Goal: Use online tool/utility: Utilize a website feature to perform a specific function

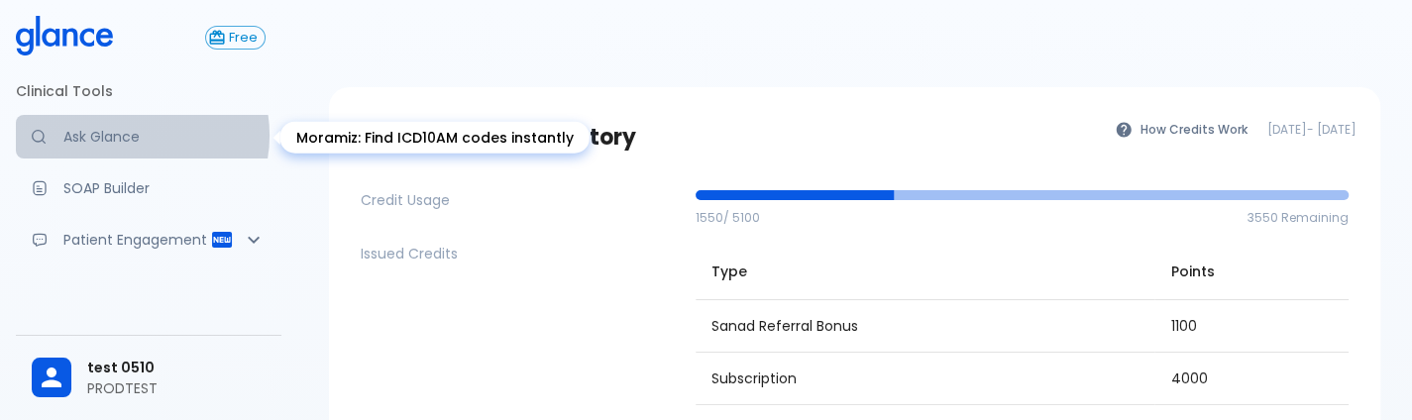
click at [134, 135] on p "Ask Glance" at bounding box center [164, 137] width 202 height 20
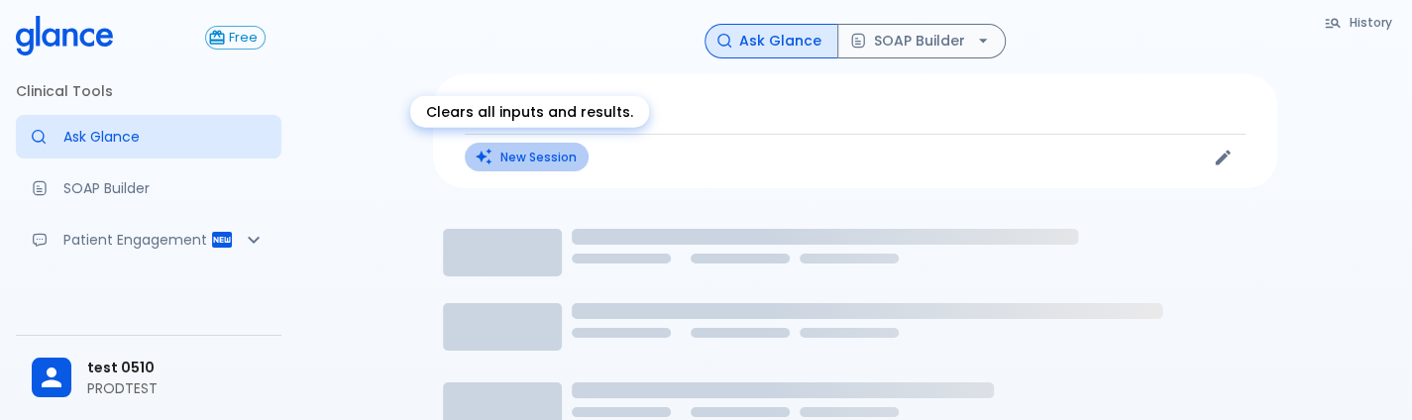
click at [522, 154] on button "New Session" at bounding box center [527, 157] width 124 height 29
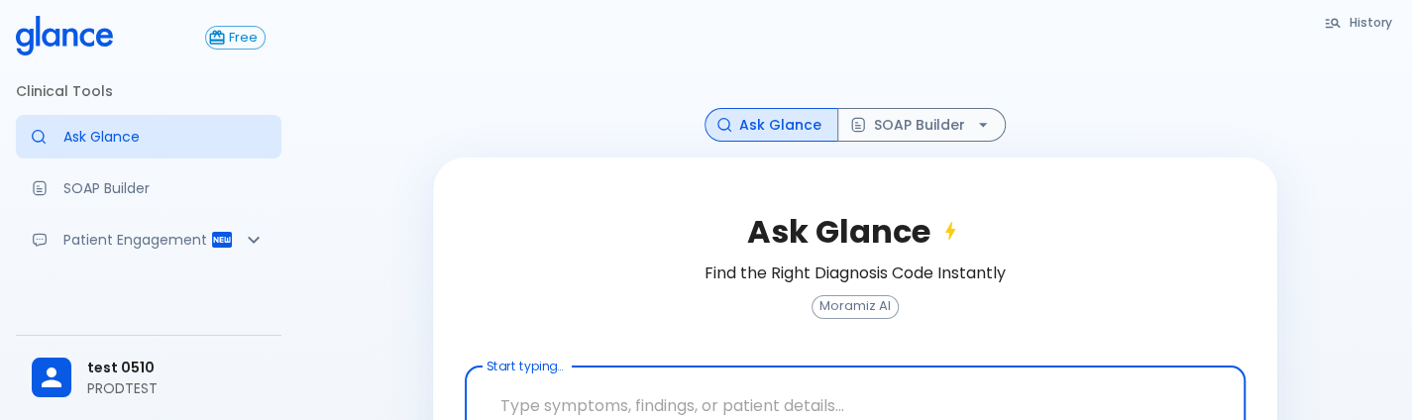
scroll to position [132, 0]
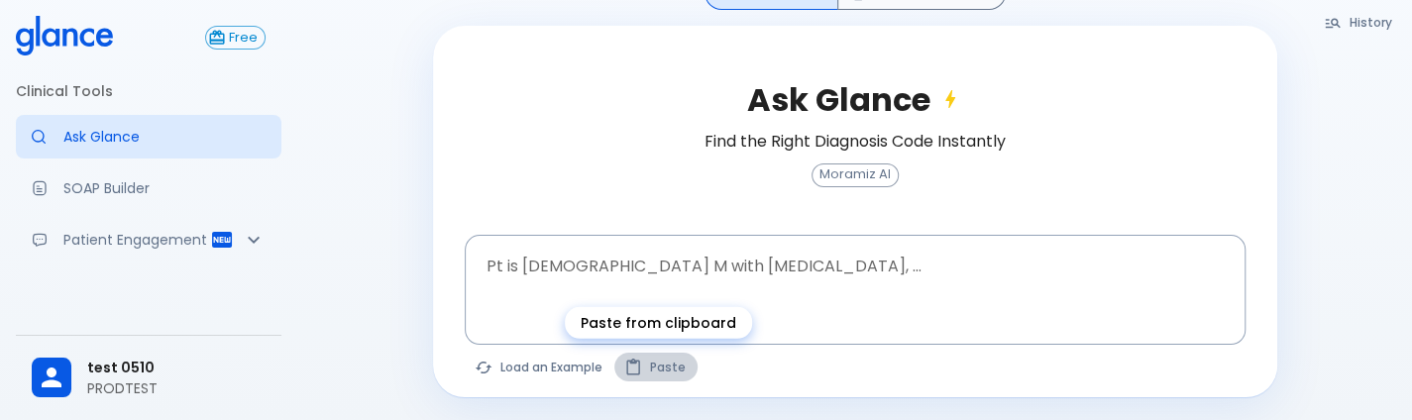
click at [640, 368] on icon "Paste from clipboard" at bounding box center [633, 368] width 18 height 18
type textarea "https://glance-care.atlassian.net/browse/PD-1012"
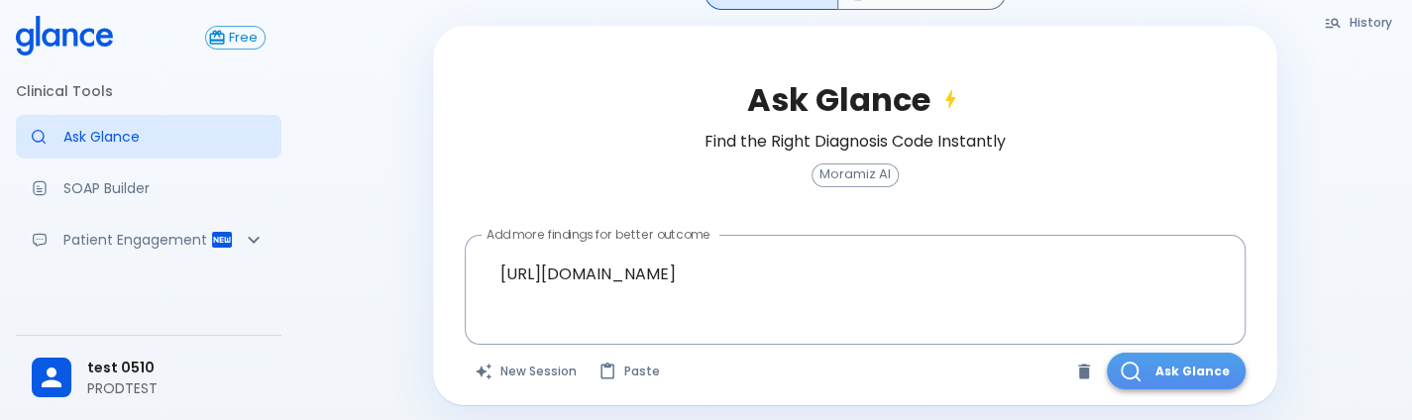
click at [1172, 372] on button "Ask Glance" at bounding box center [1176, 371] width 139 height 37
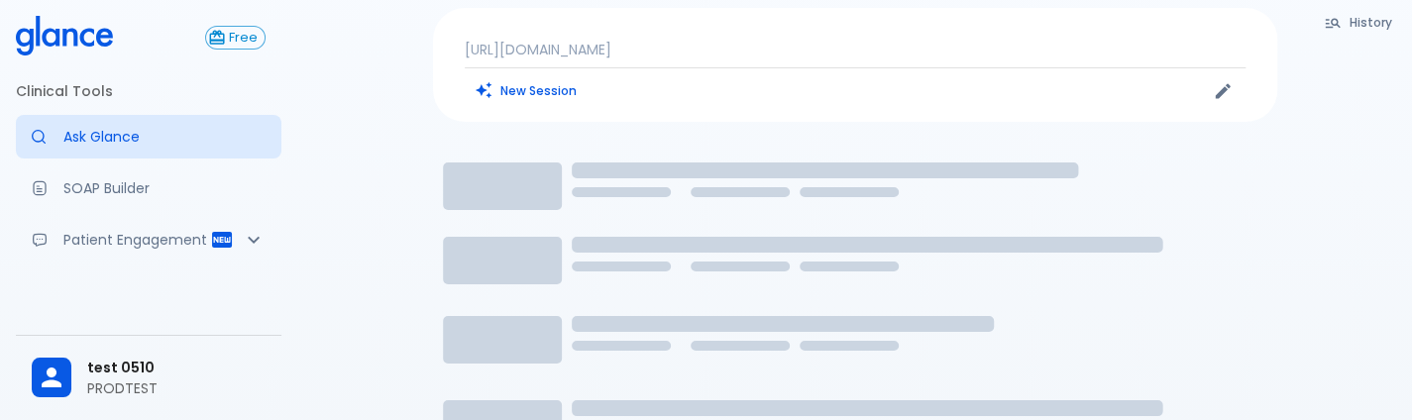
scroll to position [48, 0]
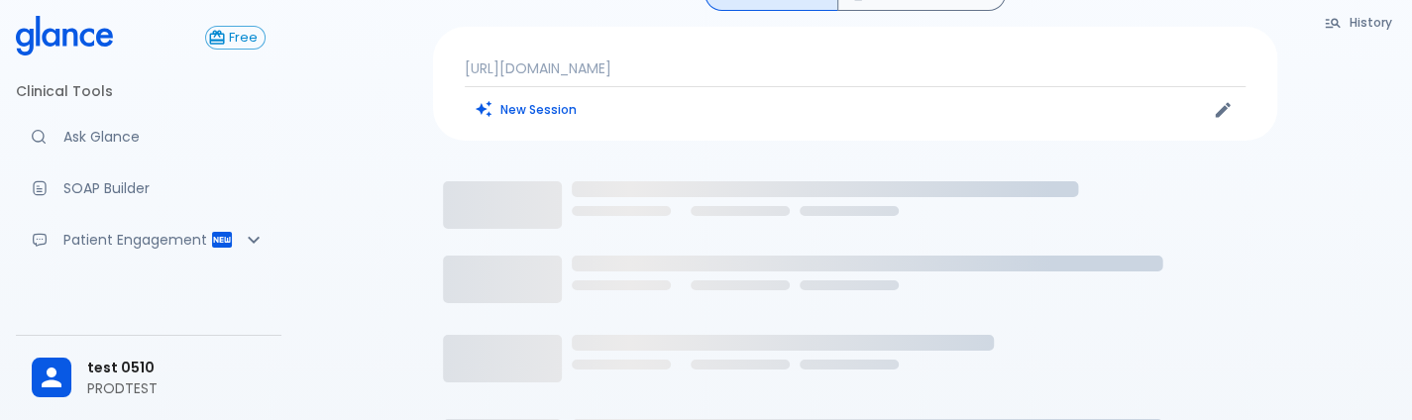
click at [517, 126] on div "https://glance-care.atlassian.net/browse/PD-1012 New Session" at bounding box center [855, 84] width 844 height 114
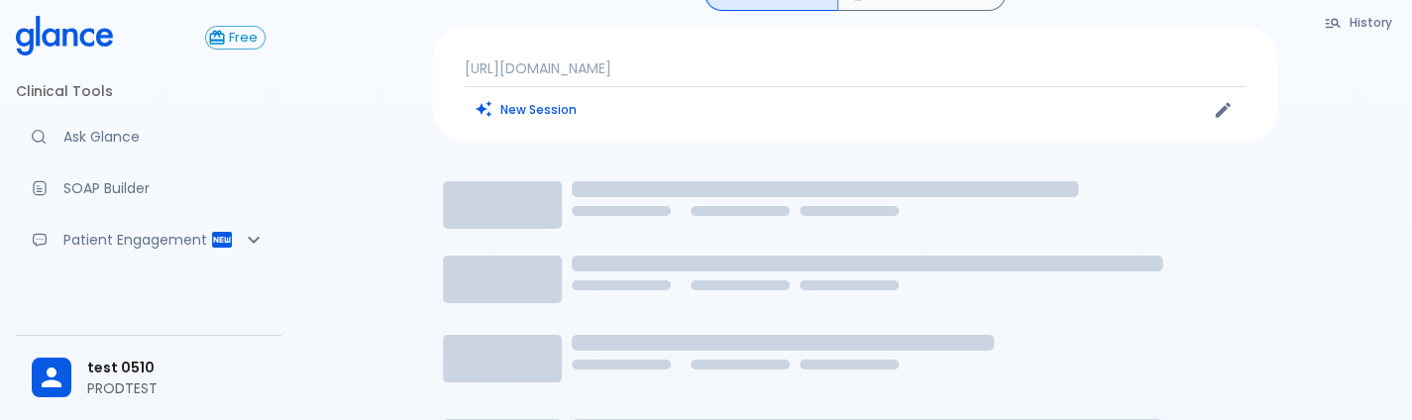
click at [531, 122] on div "New Session" at bounding box center [660, 110] width 391 height 30
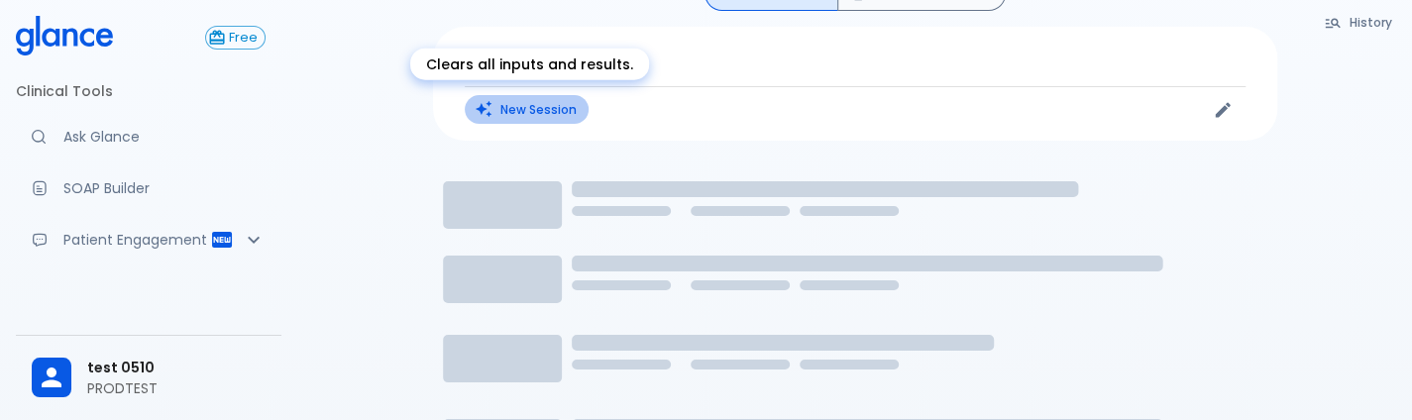
click at [543, 118] on button "New Session" at bounding box center [527, 109] width 124 height 29
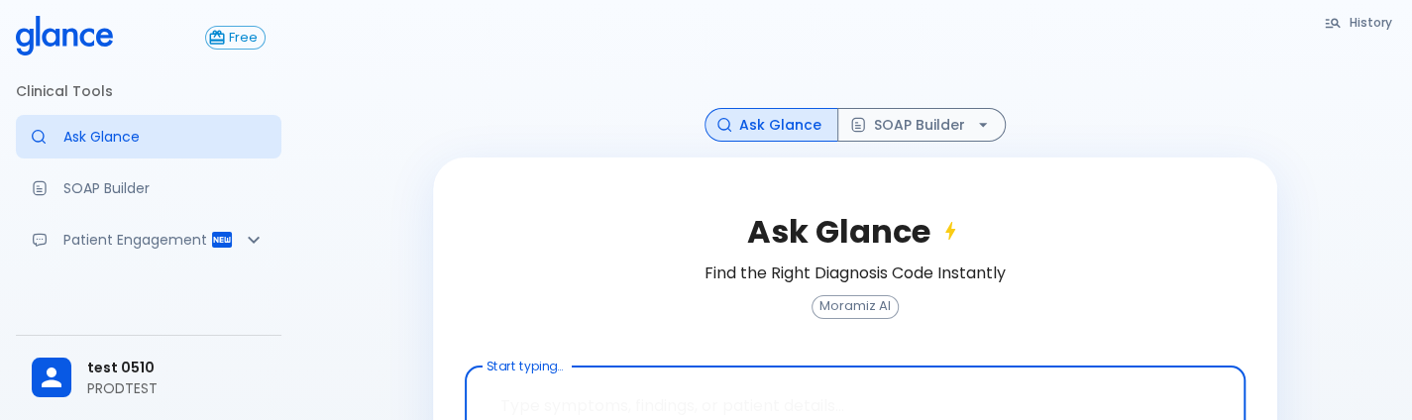
scroll to position [132, 0]
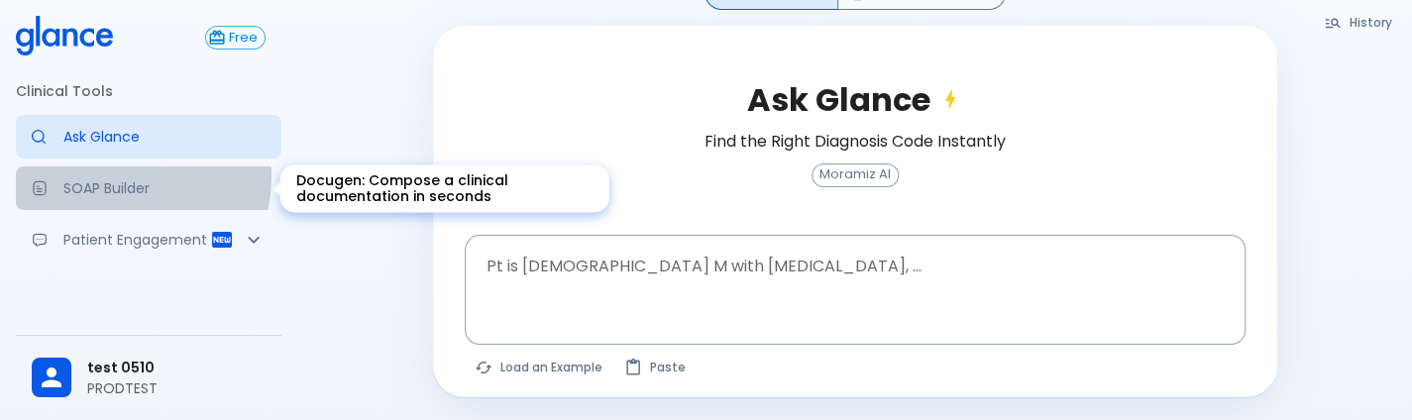
click at [104, 174] on link "SOAP Builder" at bounding box center [149, 189] width 266 height 44
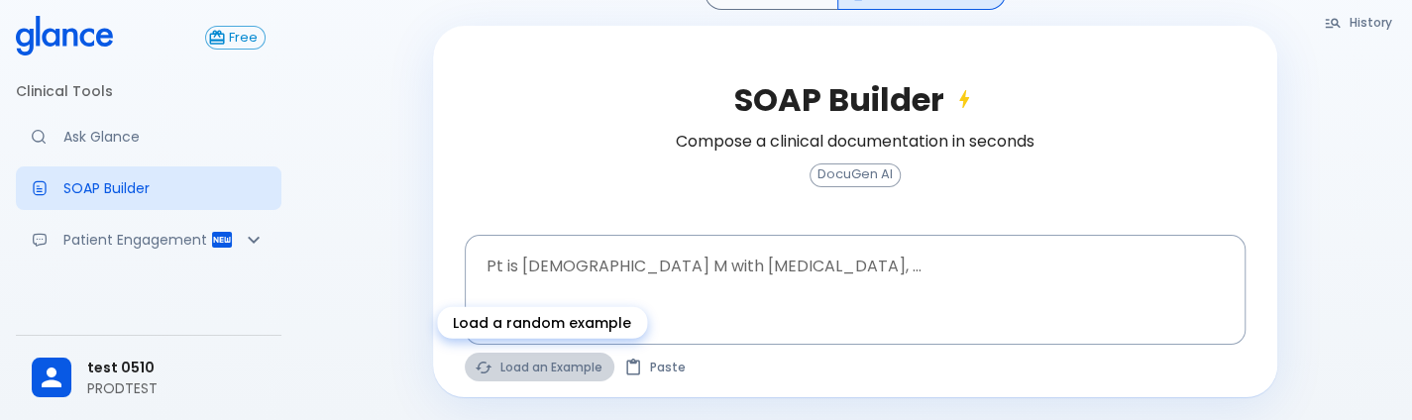
click at [525, 375] on button "Load an Example" at bounding box center [540, 367] width 150 height 29
type textarea "62M, HTN, acute tearing chest pain to back, BP 170/95, asymmetric pulses, CT an…"
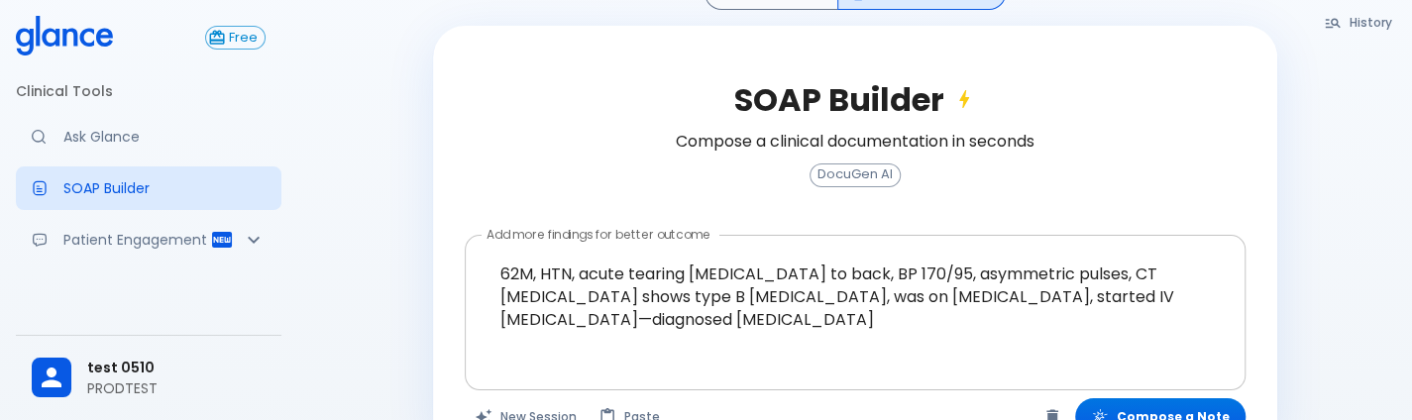
scroll to position [185, 0]
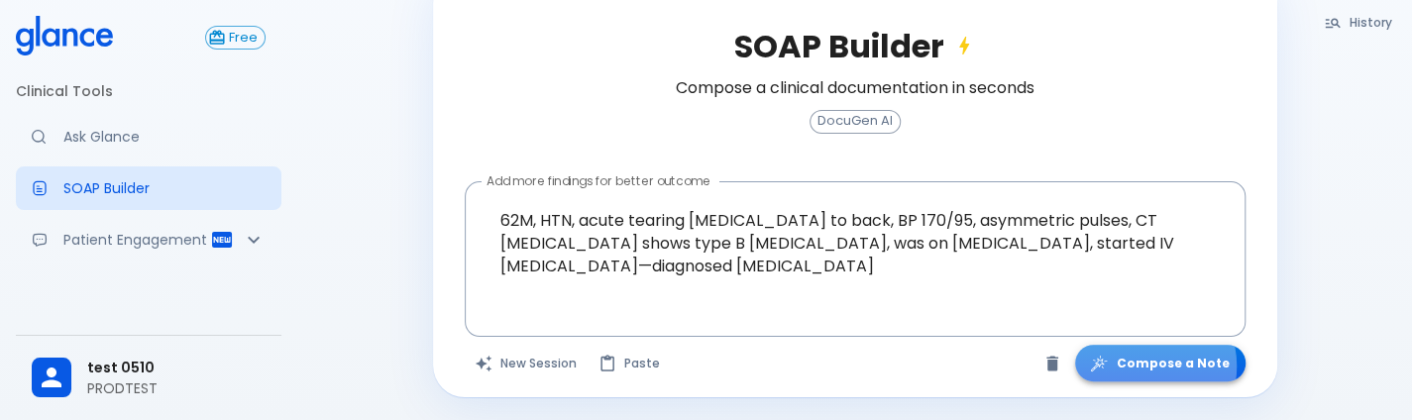
click at [1153, 365] on button "Compose a Note" at bounding box center [1160, 363] width 170 height 37
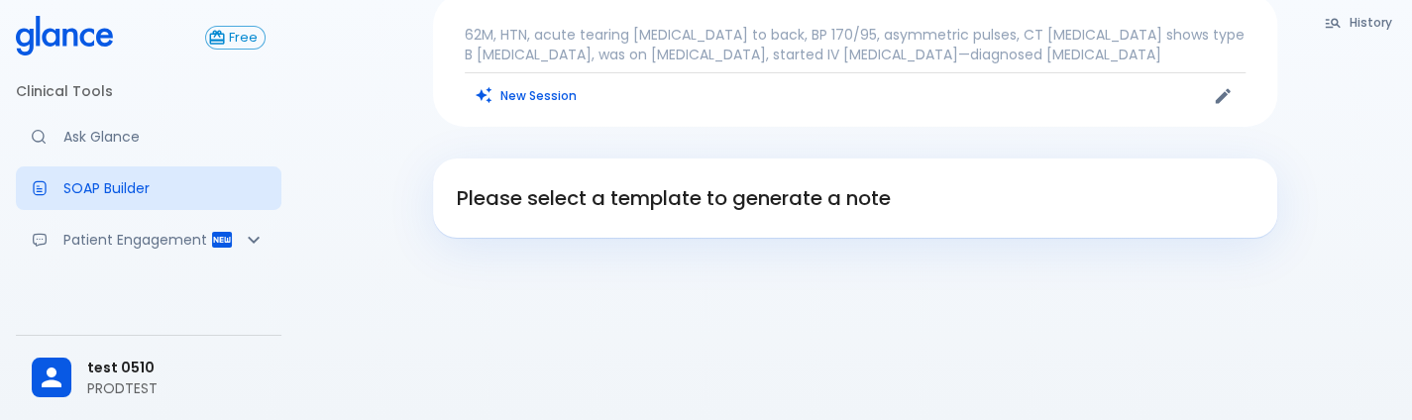
scroll to position [108, 0]
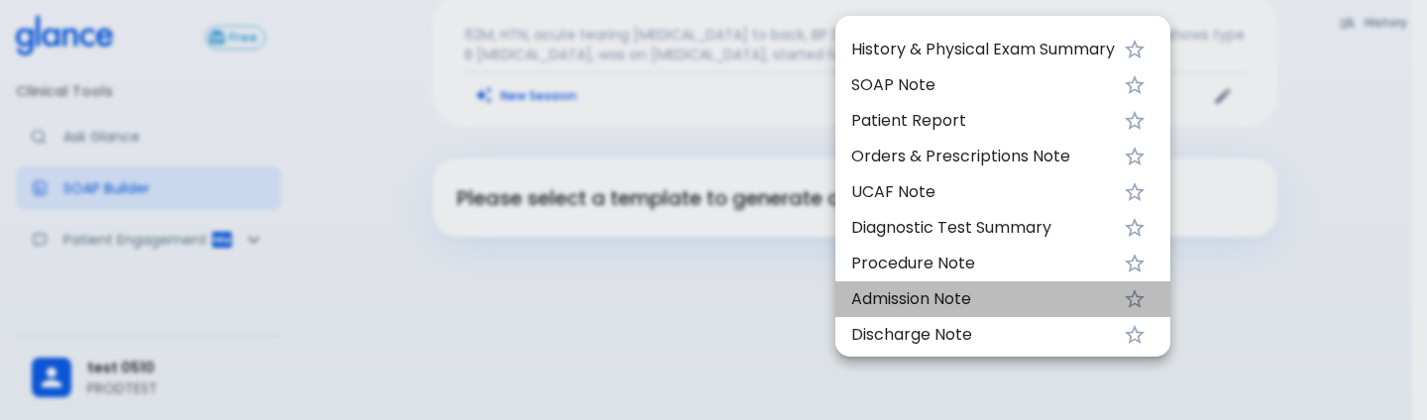
click at [945, 288] on span "Admission Note" at bounding box center [983, 299] width 264 height 24
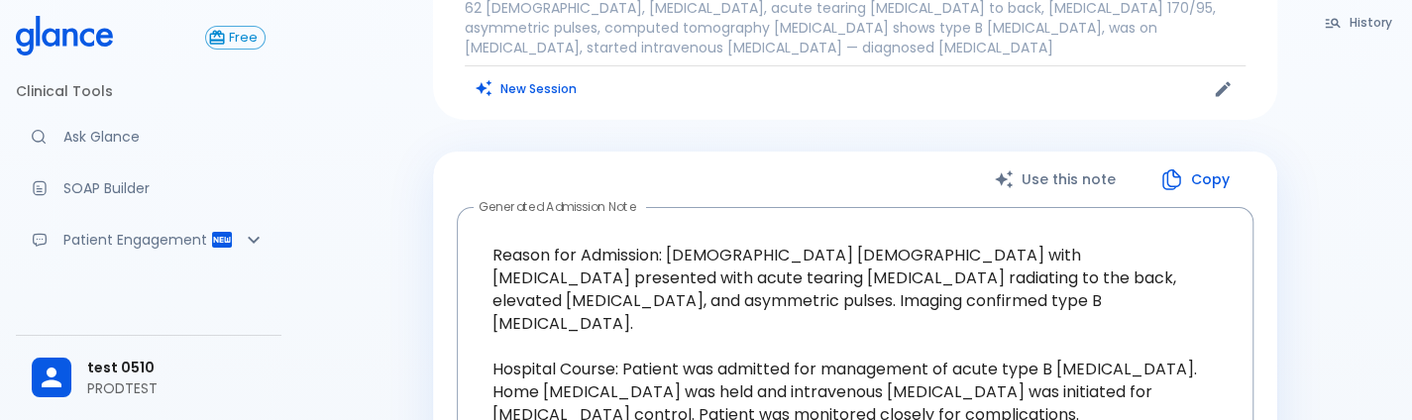
drag, startPoint x: 945, startPoint y: 288, endPoint x: 786, endPoint y: 199, distance: 182.0
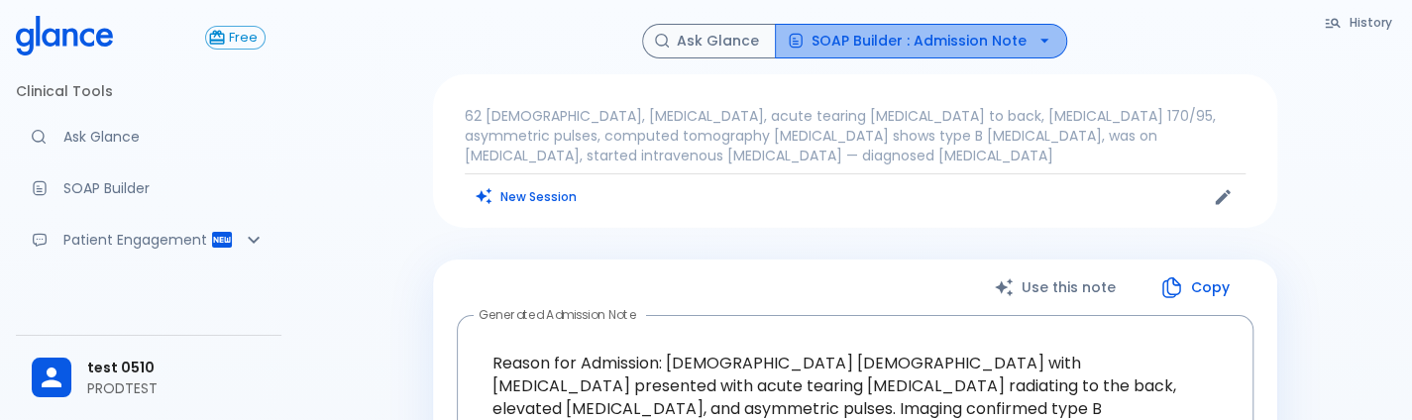
click at [1012, 40] on button "SOAP Builder : Admission Note" at bounding box center [921, 41] width 292 height 35
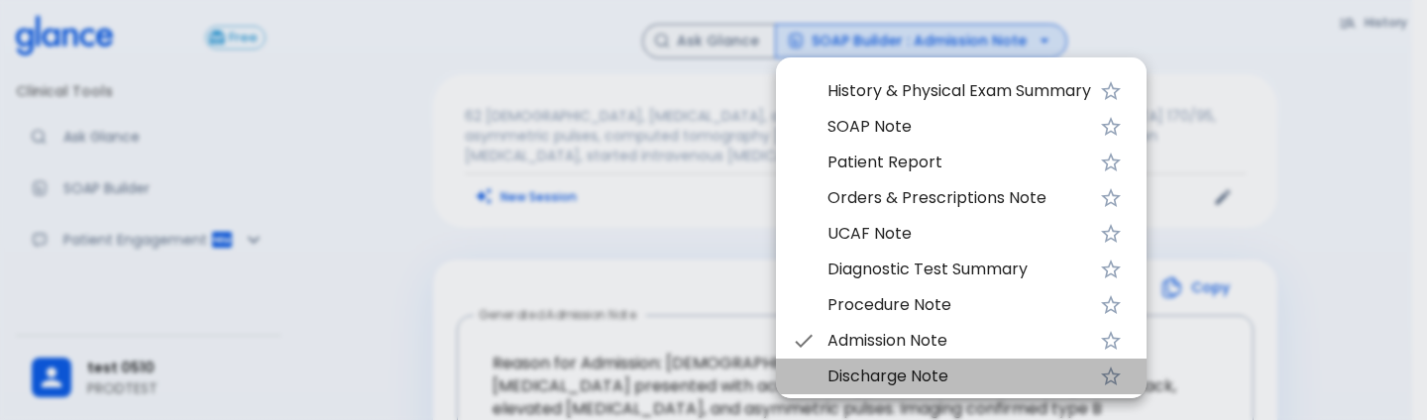
click at [969, 381] on span "Discharge Note" at bounding box center [960, 377] width 264 height 24
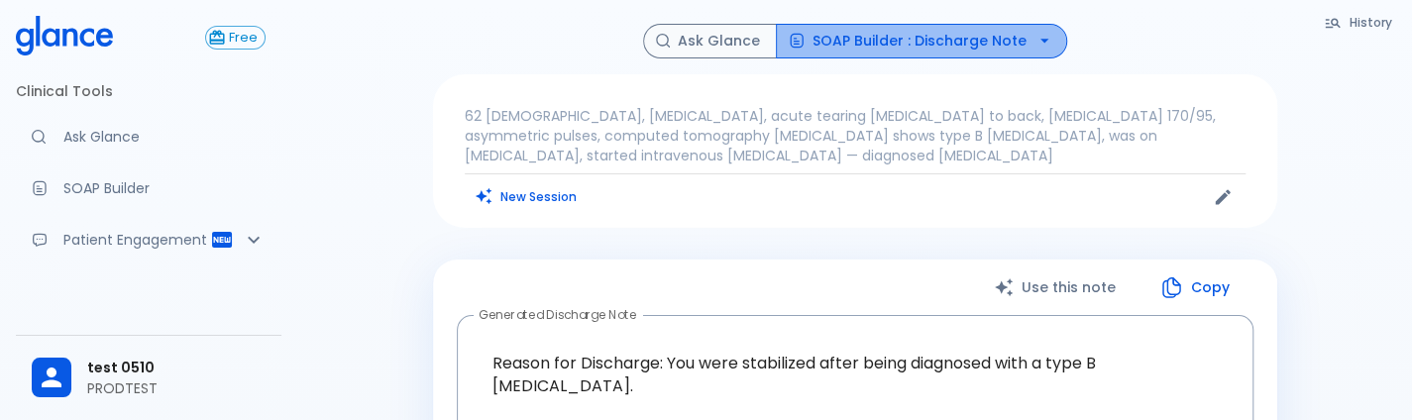
click at [1025, 30] on button "SOAP Builder : Discharge Note" at bounding box center [921, 41] width 291 height 35
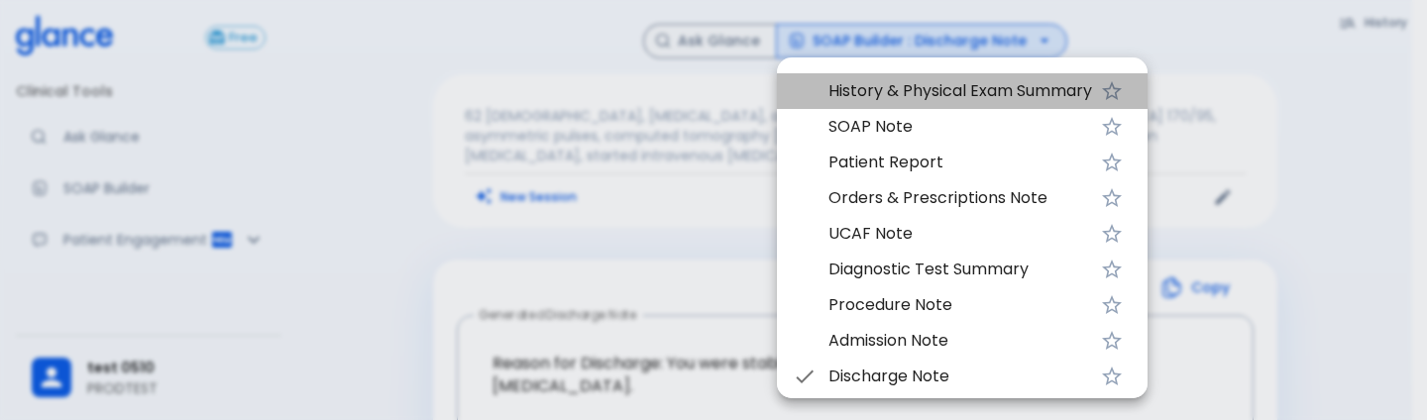
click at [977, 91] on span "History & Physical Exam Summary" at bounding box center [961, 91] width 264 height 24
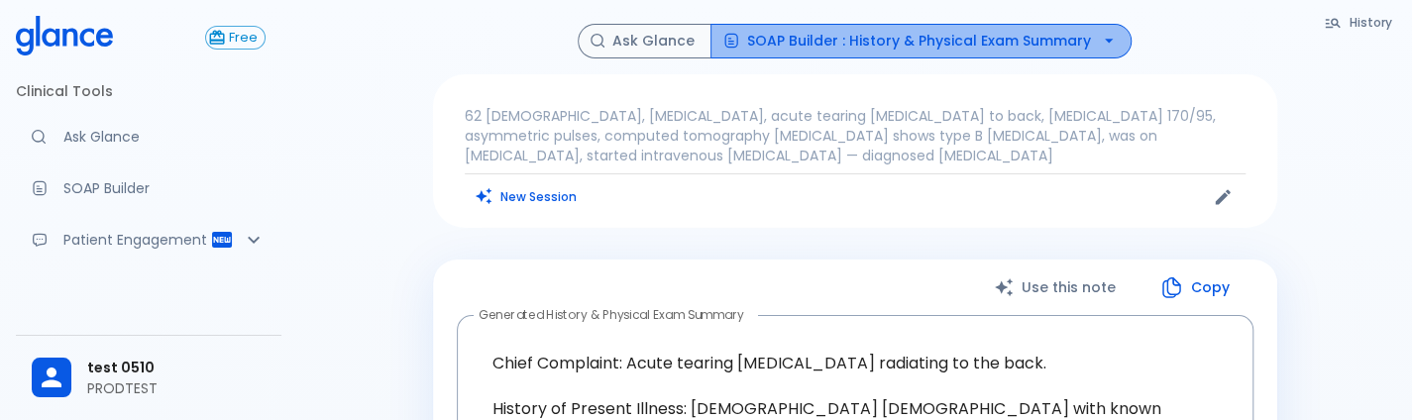
click at [1025, 31] on button "SOAP Builder : History & Physical Exam Summary" at bounding box center [921, 41] width 421 height 35
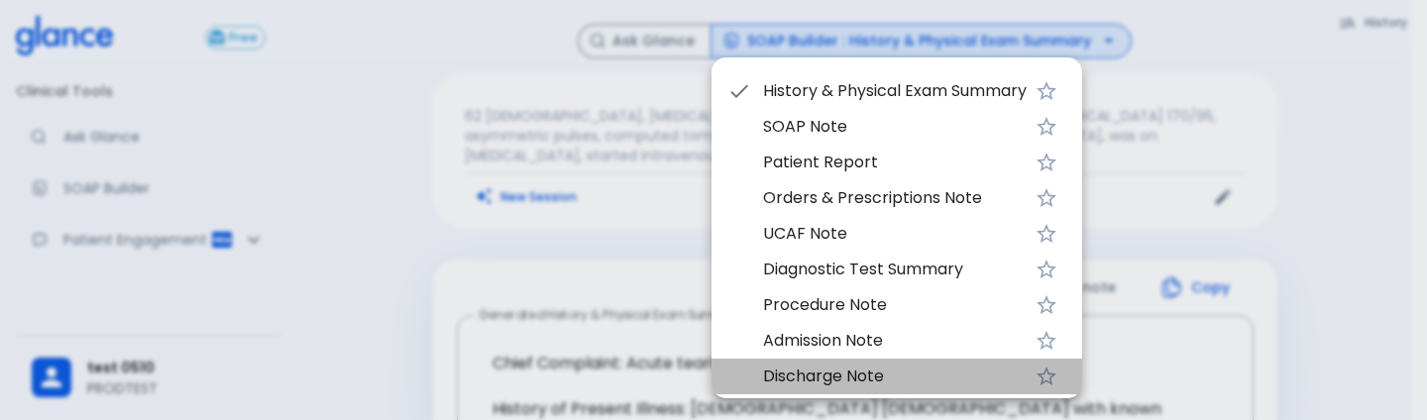
click at [912, 380] on span "Discharge Note" at bounding box center [895, 377] width 264 height 24
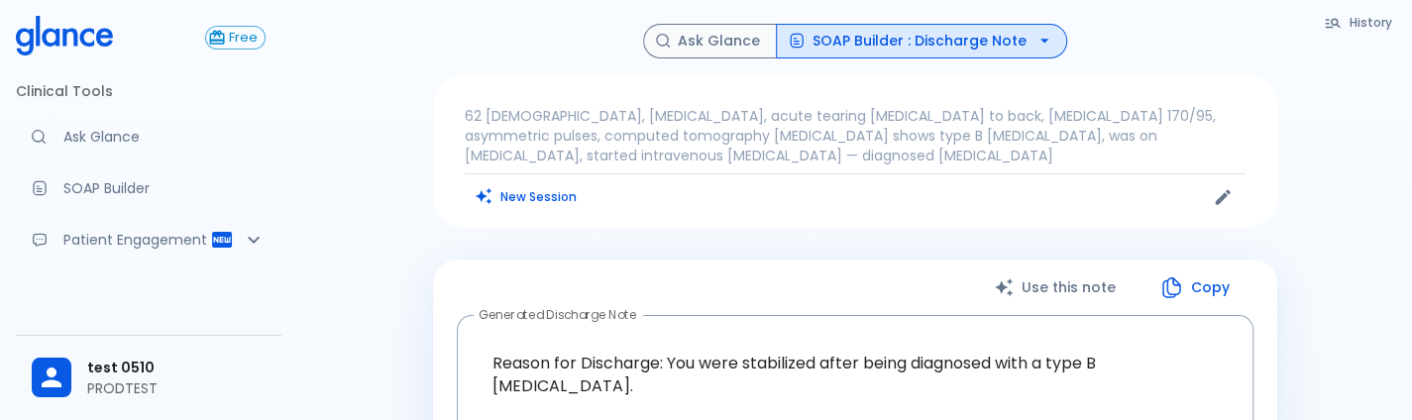
drag, startPoint x: 1084, startPoint y: 205, endPoint x: 831, endPoint y: 251, distance: 257.8
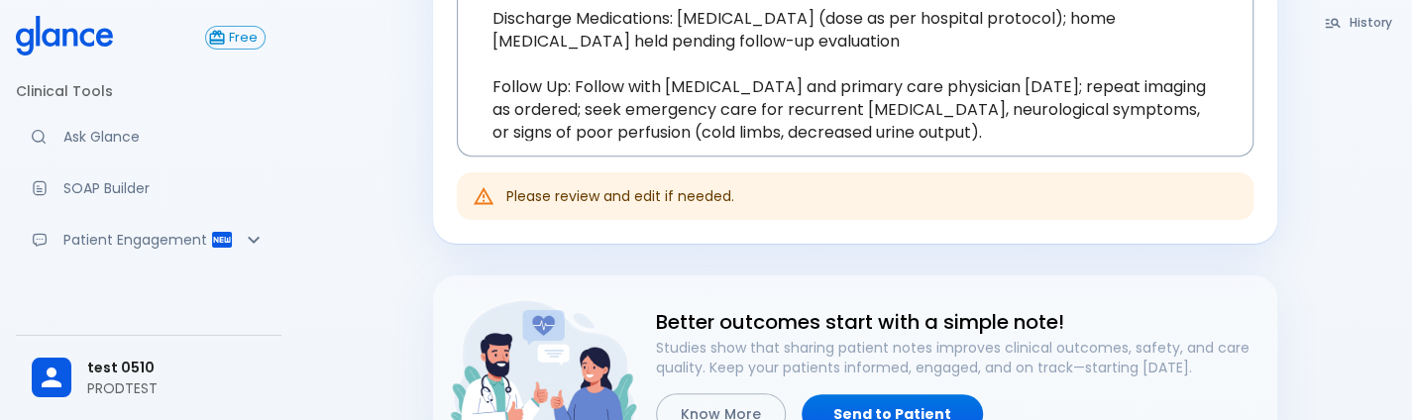
scroll to position [890, 0]
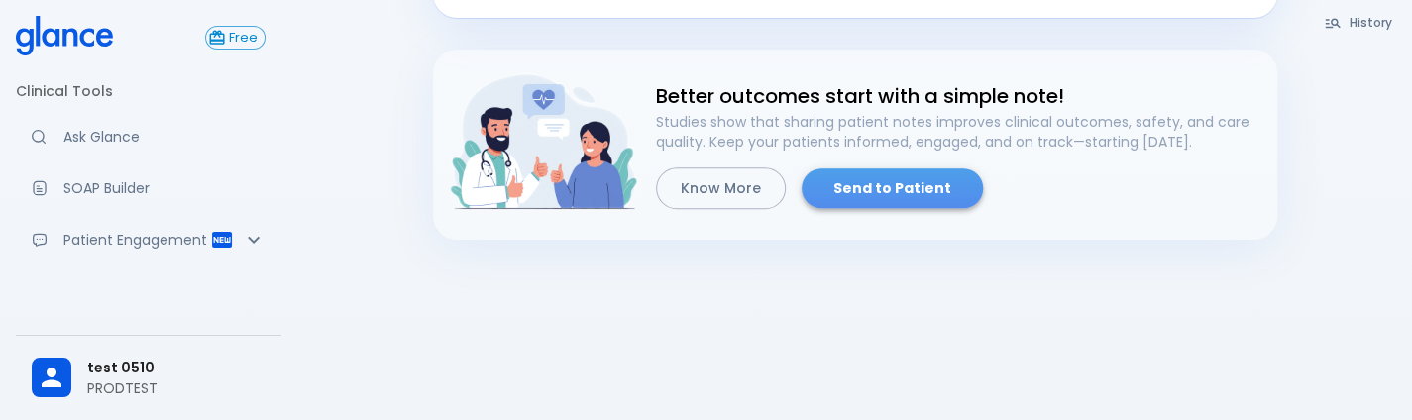
click at [938, 169] on link "Send to Patient" at bounding box center [892, 188] width 181 height 41
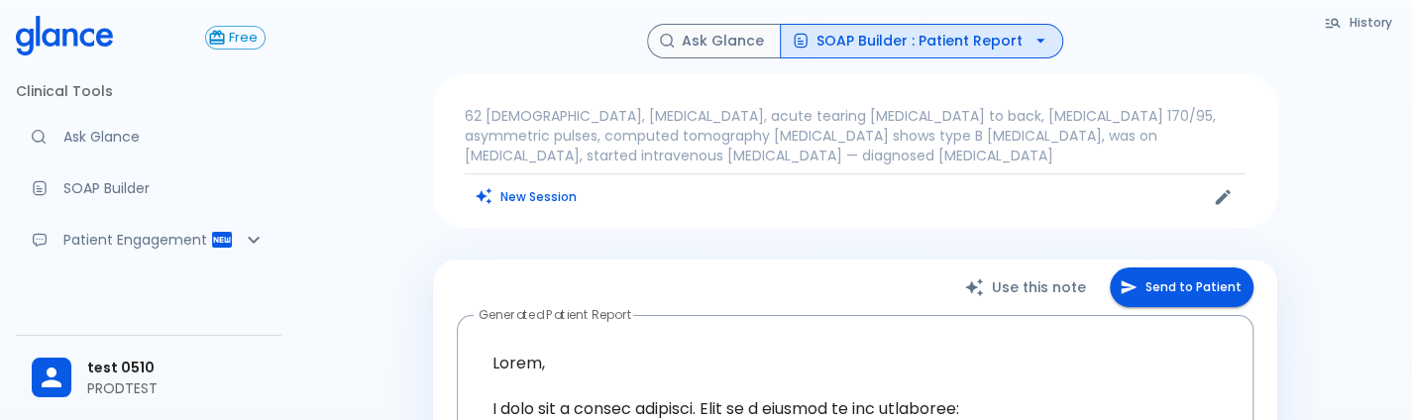
drag, startPoint x: 466, startPoint y: 207, endPoint x: 509, endPoint y: 211, distance: 43.8
click at [509, 211] on div "62 male, hypertension, acute tearing chest pain to back, blood pressure 170/95,…" at bounding box center [855, 151] width 844 height 154
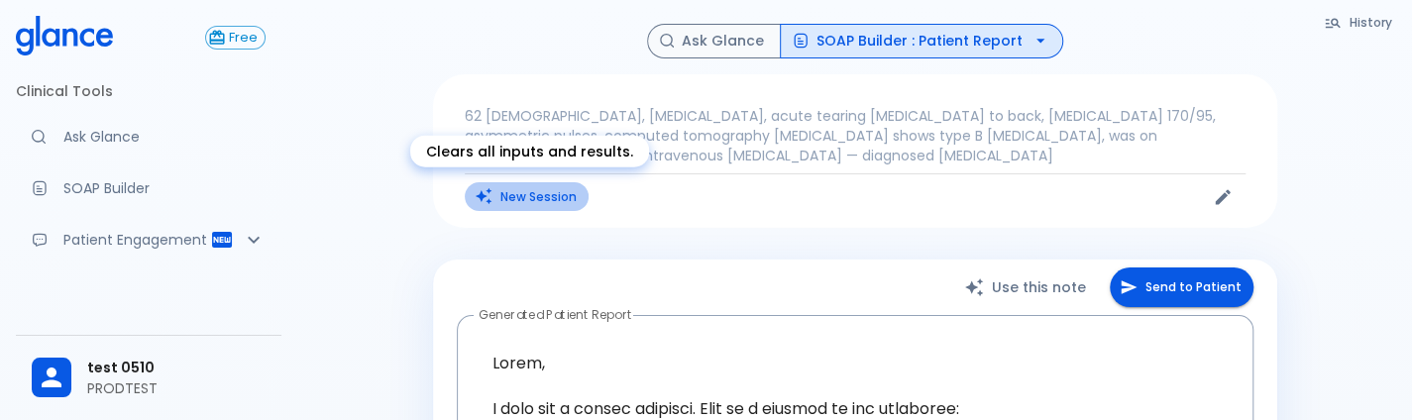
click at [523, 196] on button "New Session" at bounding box center [527, 196] width 124 height 29
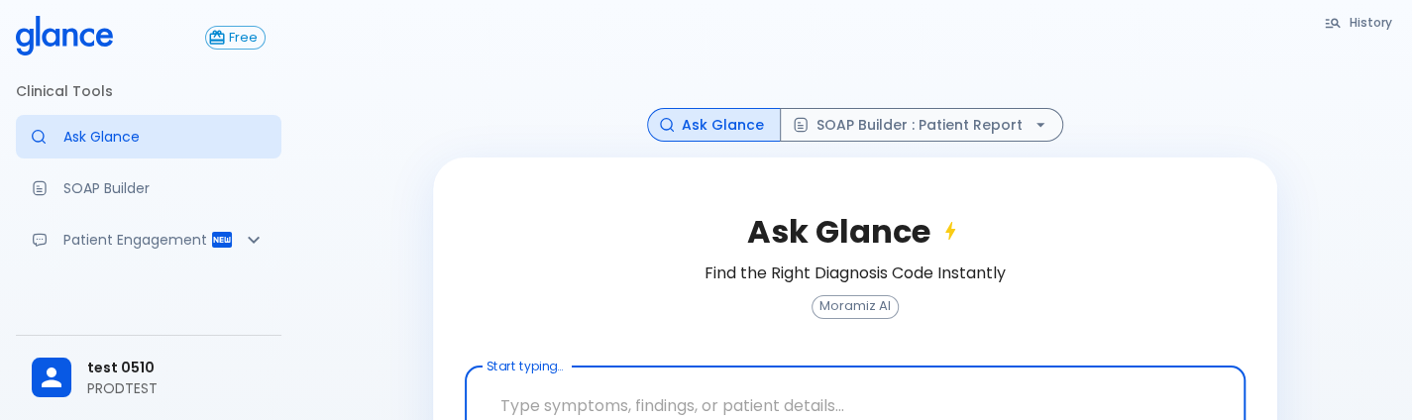
scroll to position [132, 0]
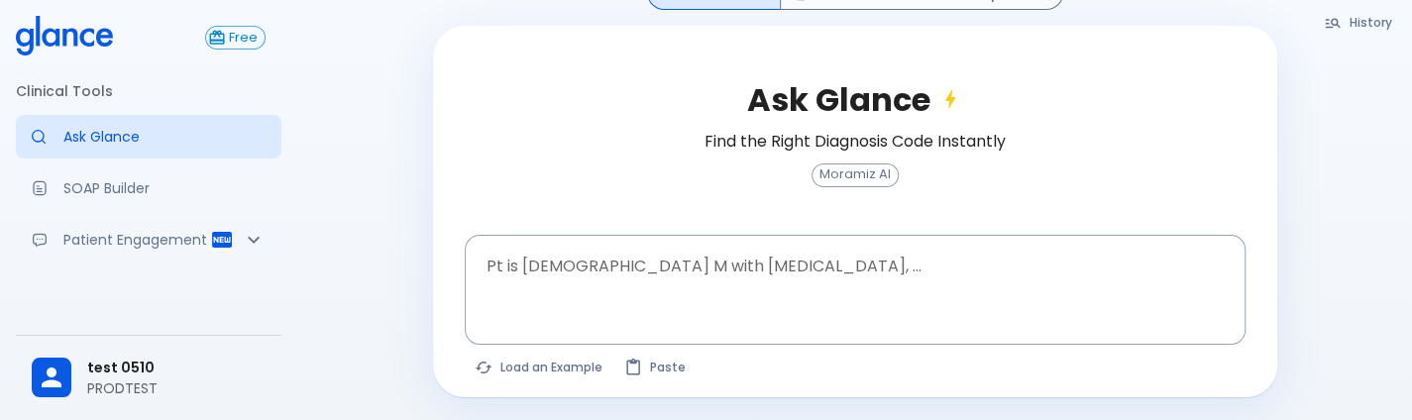
click at [855, 175] on span "Moramiz AI" at bounding box center [855, 175] width 85 height 15
click at [574, 328] on div at bounding box center [857, 323] width 773 height 36
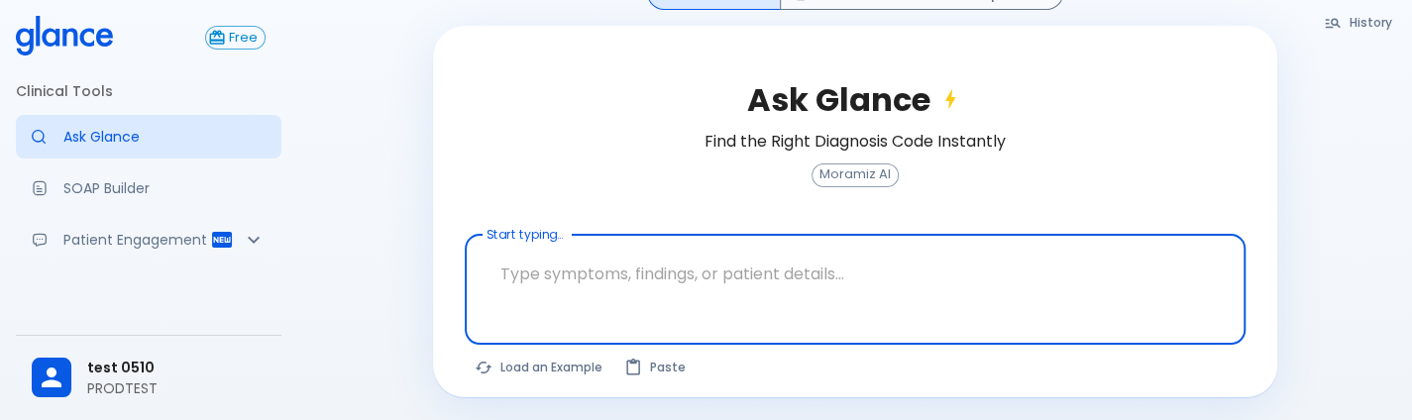
click at [624, 292] on textarea "Start typing..." at bounding box center [855, 274] width 753 height 62
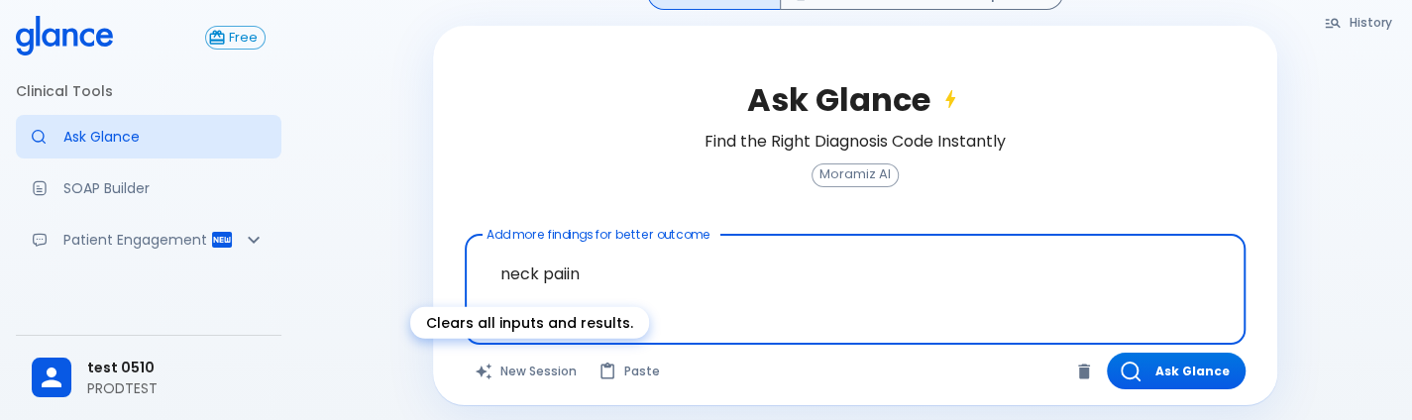
type textarea "neck paiin"
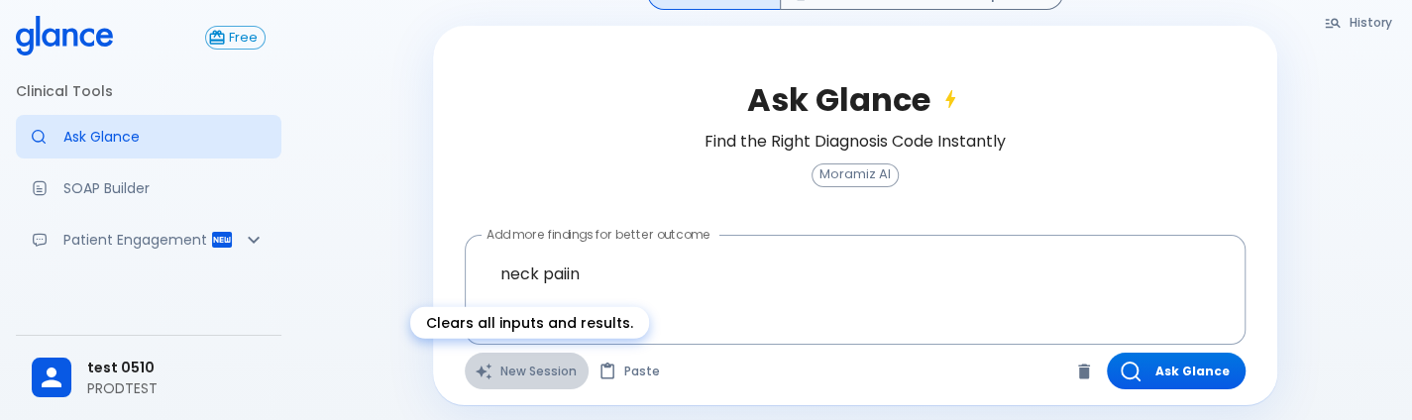
click at [513, 366] on button "New Session" at bounding box center [527, 371] width 124 height 37
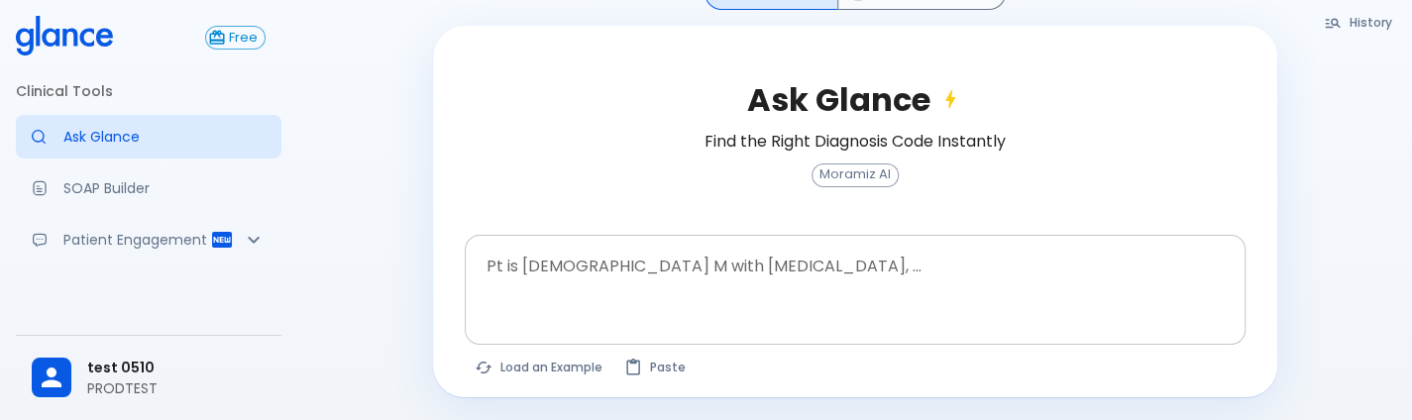
click at [692, 305] on div at bounding box center [857, 323] width 773 height 36
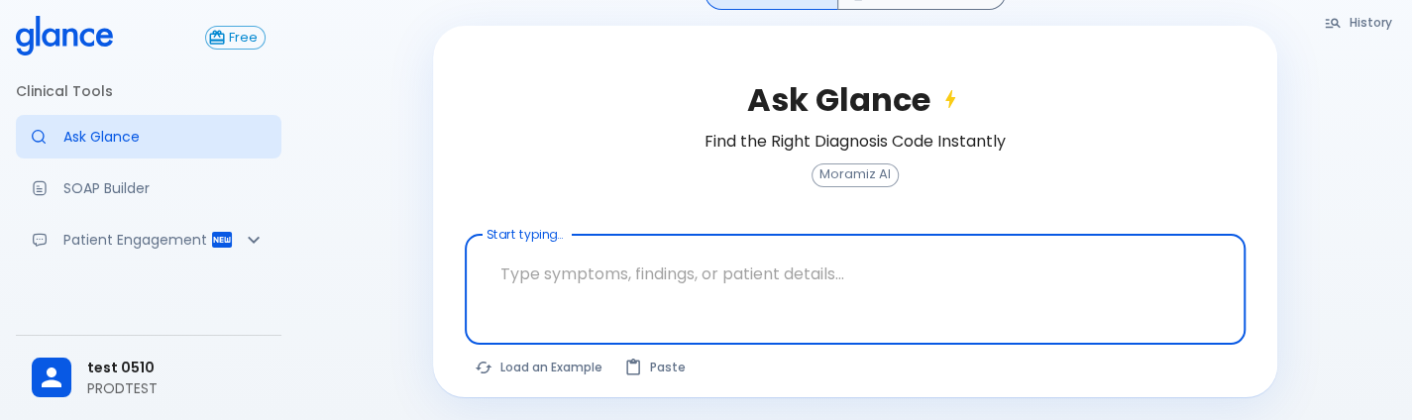
click at [724, 273] on textarea "Start typing..." at bounding box center [855, 274] width 753 height 62
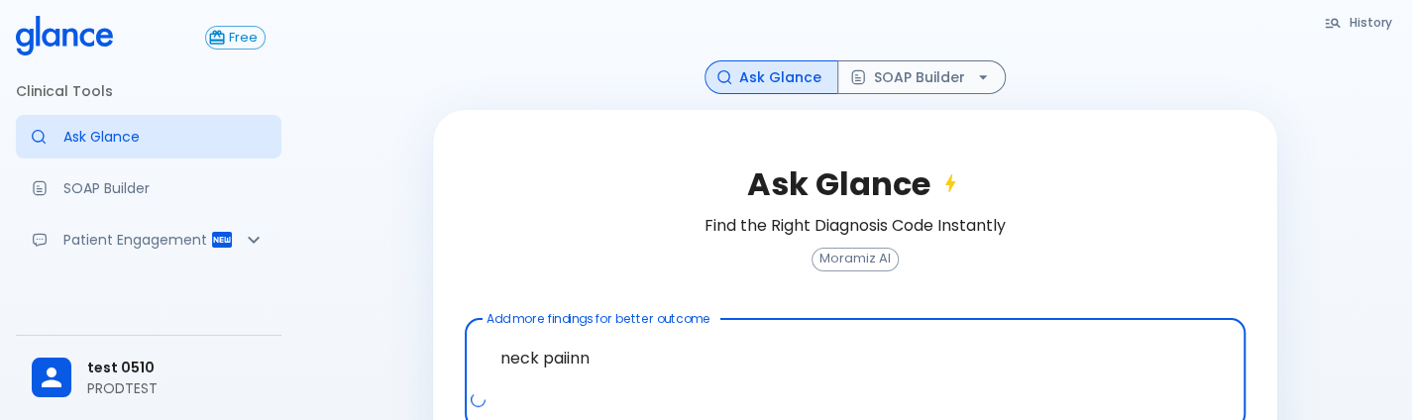
scroll to position [140, 0]
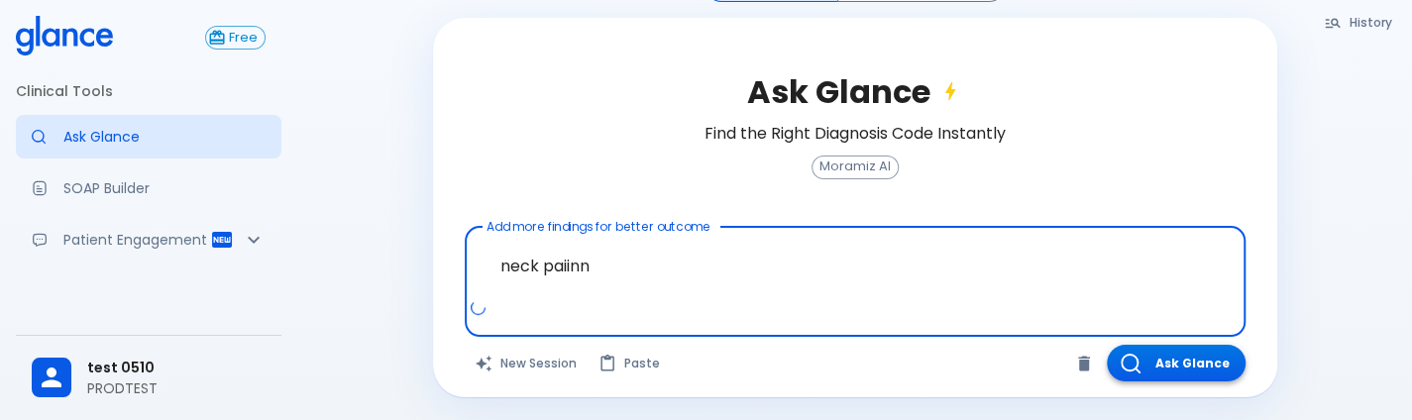
type textarea "neck paiinn"
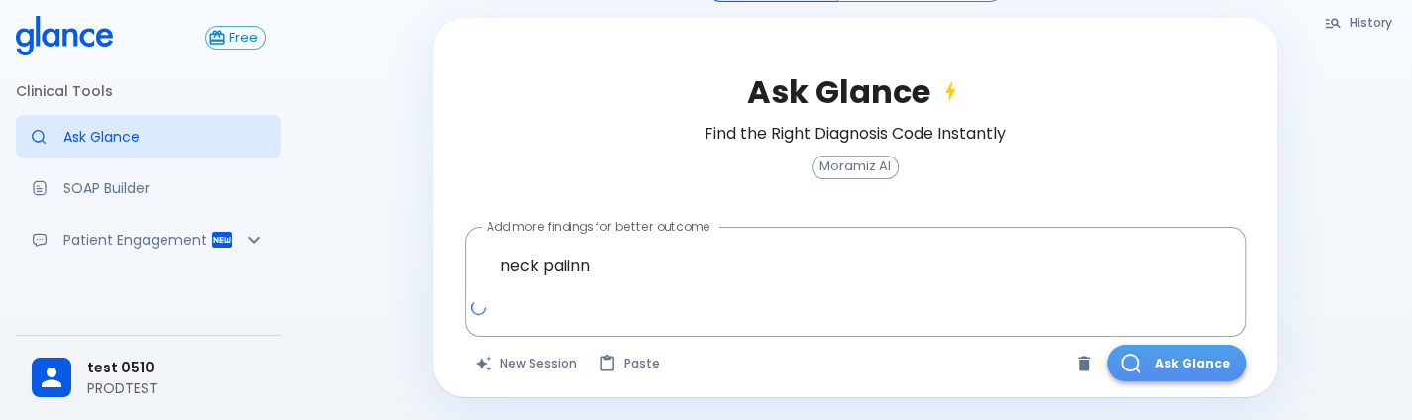
click at [1138, 351] on button "Ask Glance" at bounding box center [1176, 363] width 139 height 37
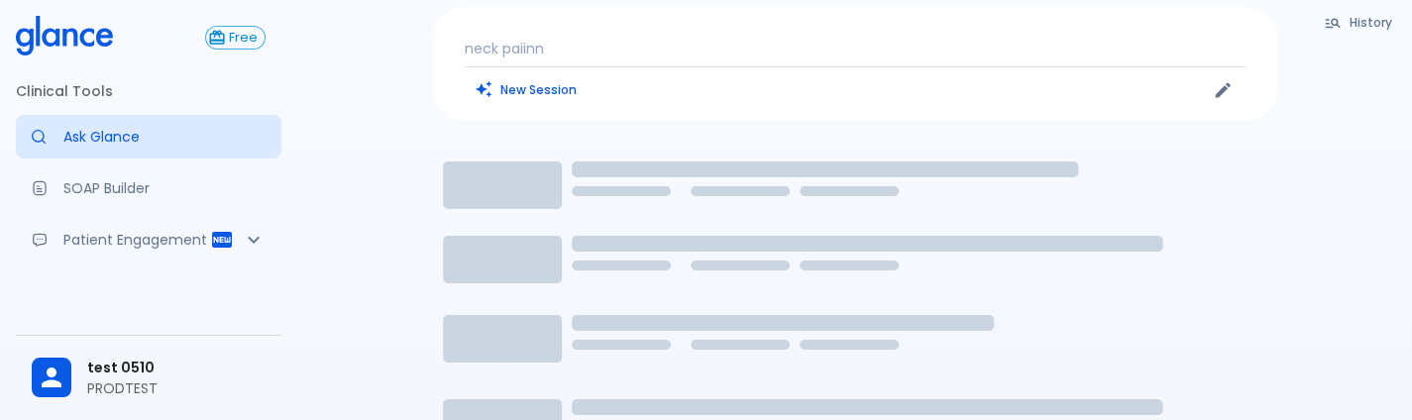
scroll to position [56, 0]
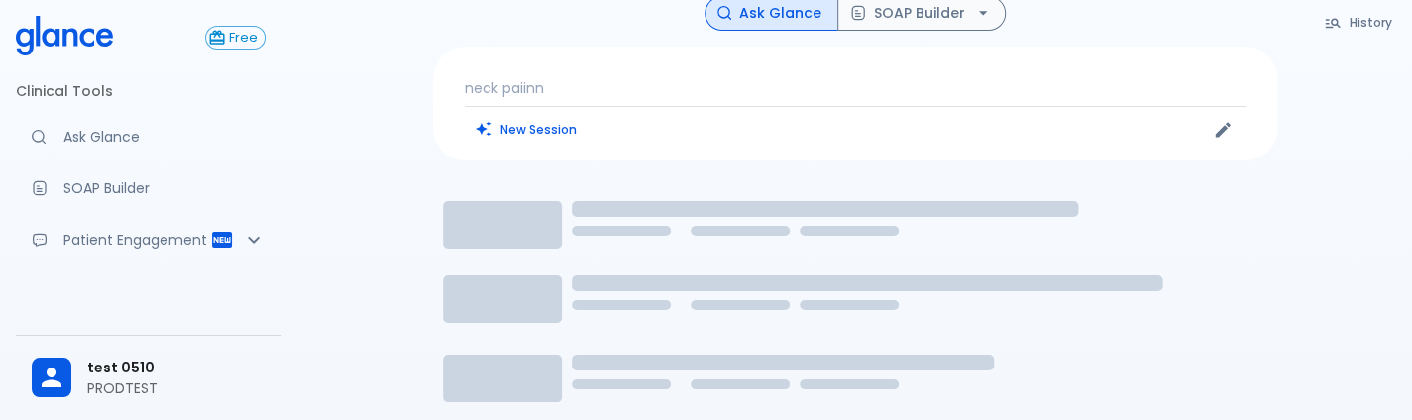
scroll to position [6, 0]
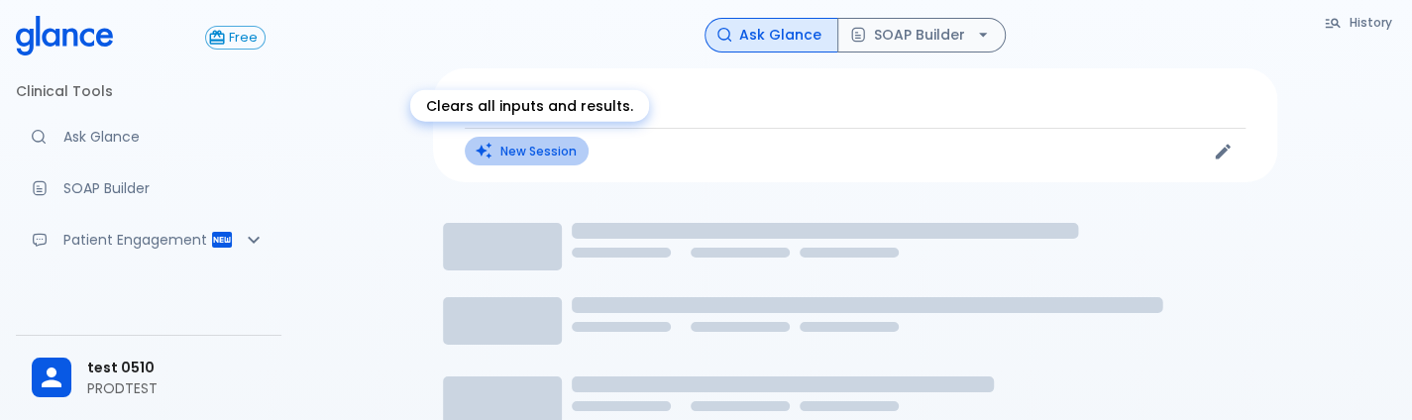
click at [509, 147] on button "New Session" at bounding box center [527, 151] width 124 height 29
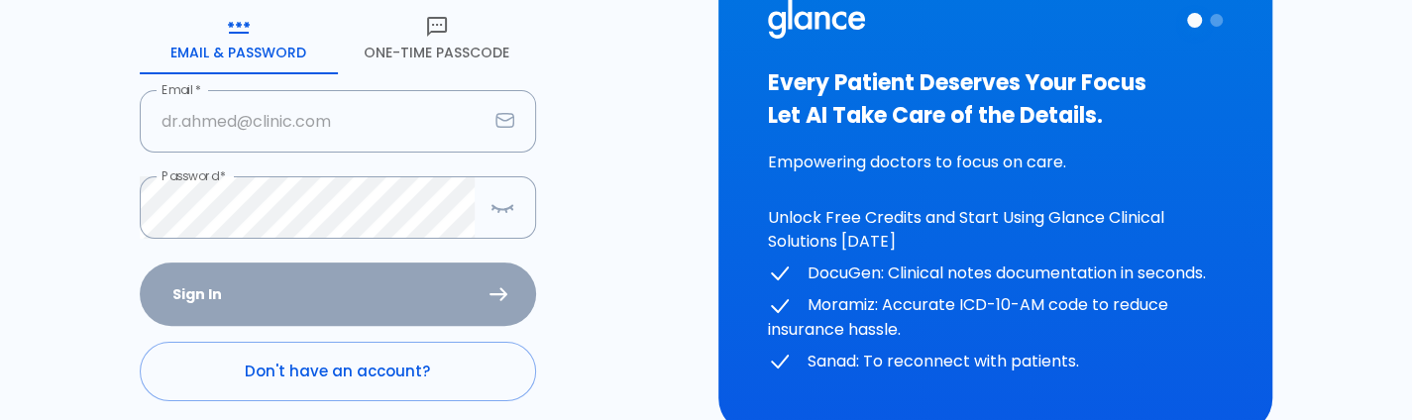
scroll to position [219, 0]
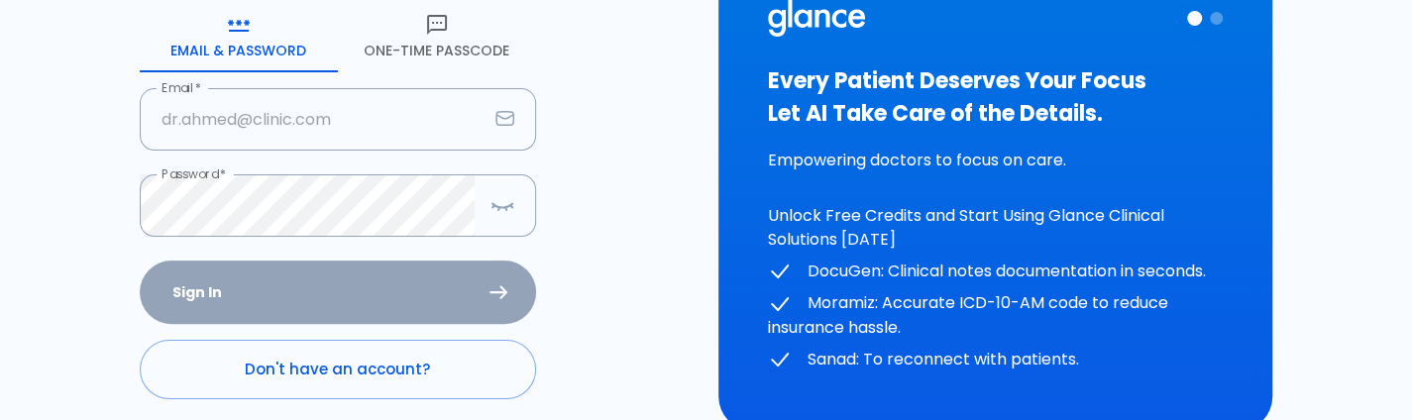
type input "deepashree+0510prod@glance.care"
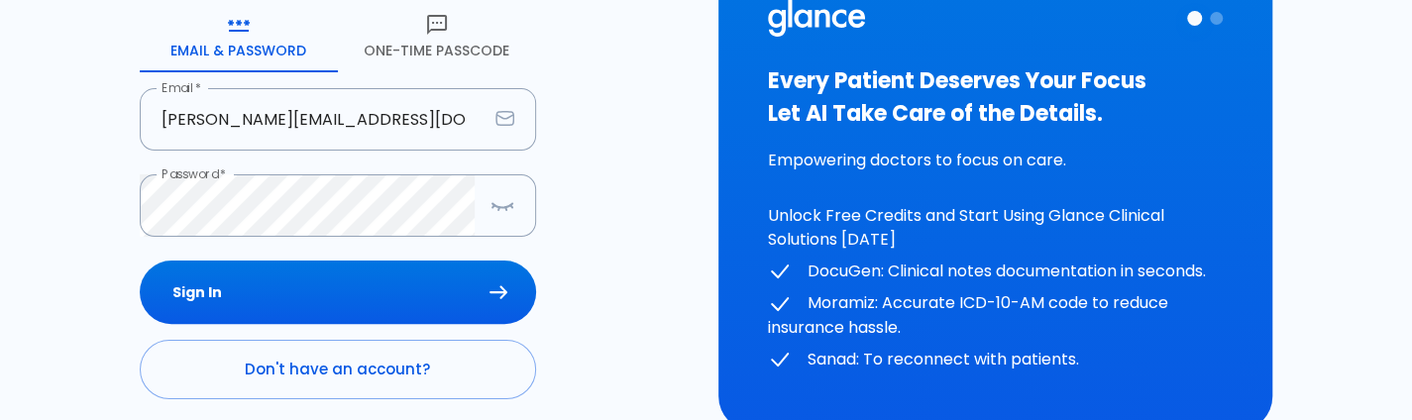
click at [377, 276] on div "Sign In Don't have an account? Forgot Password ?" at bounding box center [338, 375] width 396 height 229
click at [377, 276] on button "Sign In" at bounding box center [338, 293] width 396 height 64
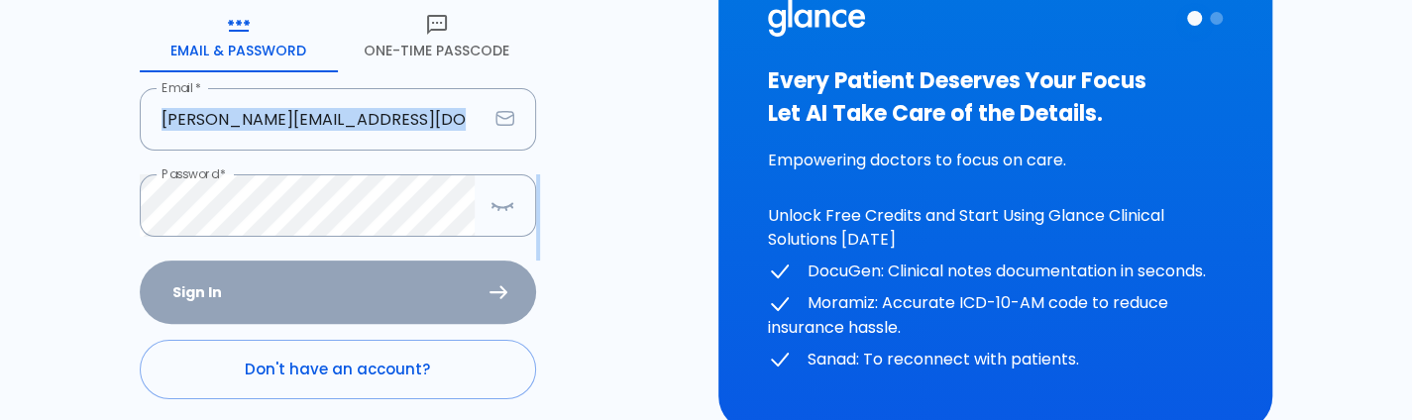
click at [377, 276] on div "Sign In Don't have an account? Forgot Password ?" at bounding box center [338, 375] width 396 height 229
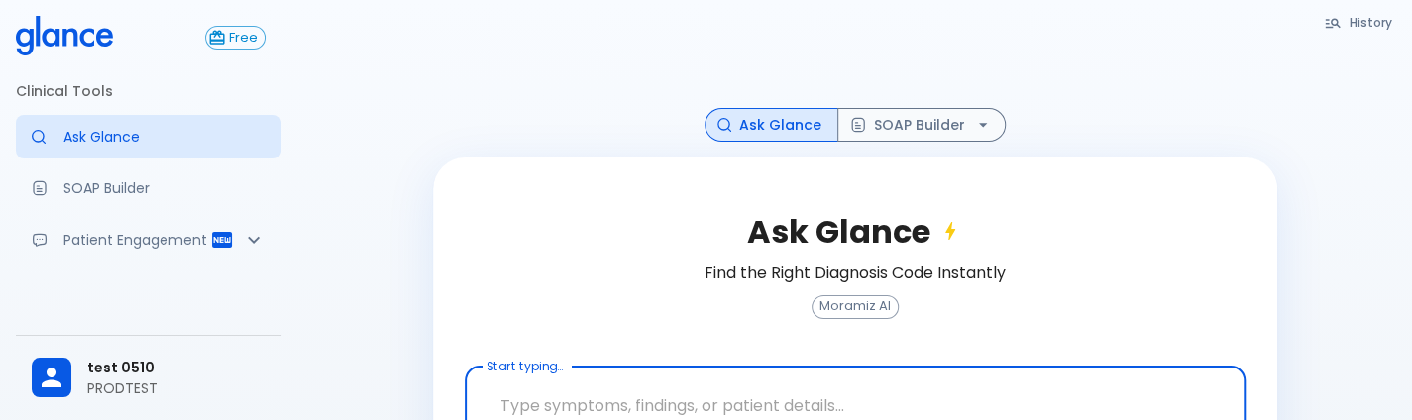
scroll to position [132, 0]
